Goal: Find specific page/section: Find specific page/section

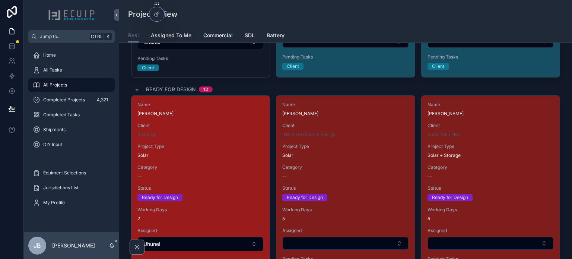
scroll to position [596, 0]
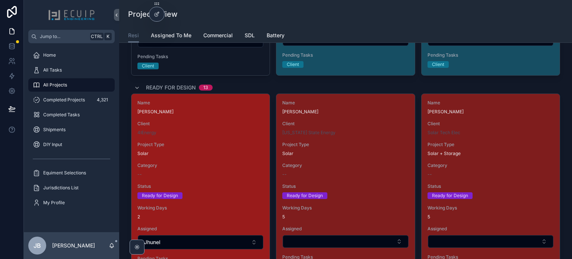
click at [221, 181] on div "Name [PERSON_NAME] Client 4IEnergy Project Type Solar Category -- Status Ready …" at bounding box center [201, 182] width 138 height 177
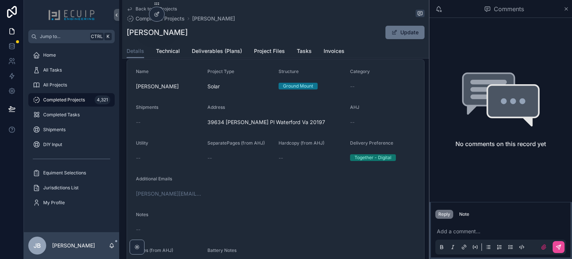
scroll to position [186, 0]
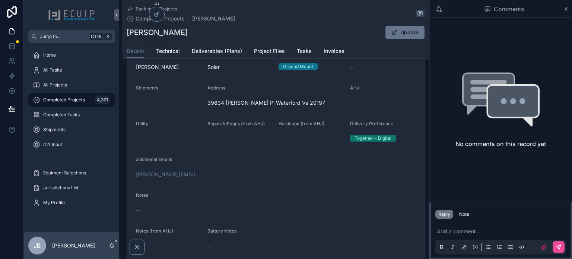
drag, startPoint x: 283, startPoint y: 180, endPoint x: 270, endPoint y: 195, distance: 19.8
click at [282, 181] on form "Name [PERSON_NAME] Project Type Solar Structure Ground Mount Category -- Shipme…" at bounding box center [275, 150] width 297 height 221
drag, startPoint x: 195, startPoint y: 35, endPoint x: 126, endPoint y: 35, distance: 69.3
click at [126, 35] on div "Back to All Projects Completed Projects [PERSON_NAME] [PERSON_NAME] Update Deta…" at bounding box center [275, 29] width 307 height 59
copy h1 "[PERSON_NAME]"
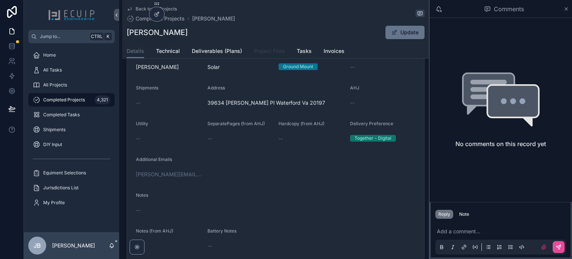
click at [262, 49] on span "Project Files" at bounding box center [269, 50] width 31 height 7
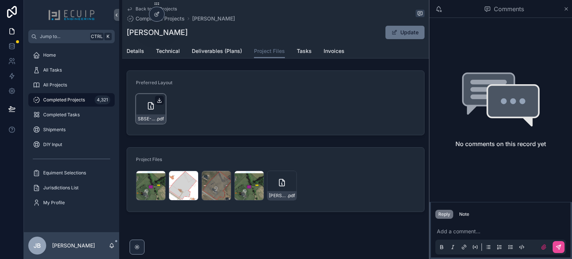
click at [158, 100] on icon "scrollable content" at bounding box center [159, 100] width 3 height 1
click at [139, 53] on span "Details" at bounding box center [136, 50] width 18 height 7
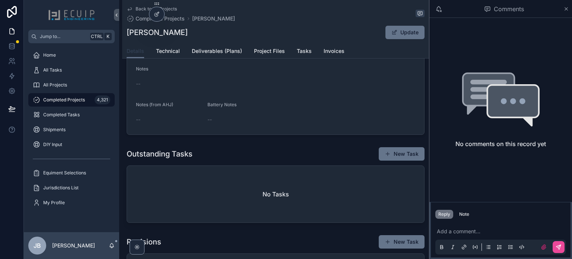
scroll to position [298, 0]
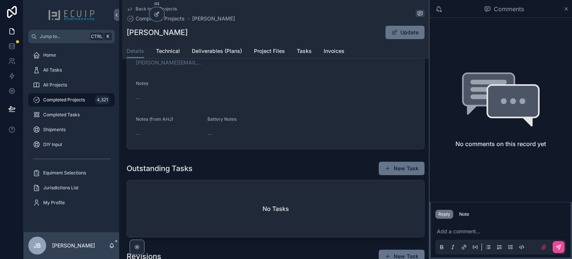
drag, startPoint x: 190, startPoint y: 33, endPoint x: 127, endPoint y: 35, distance: 63.0
click at [127, 35] on div "[PERSON_NAME] Update" at bounding box center [276, 32] width 298 height 14
copy h1 "[PERSON_NAME]"
